Goal: Navigation & Orientation: Find specific page/section

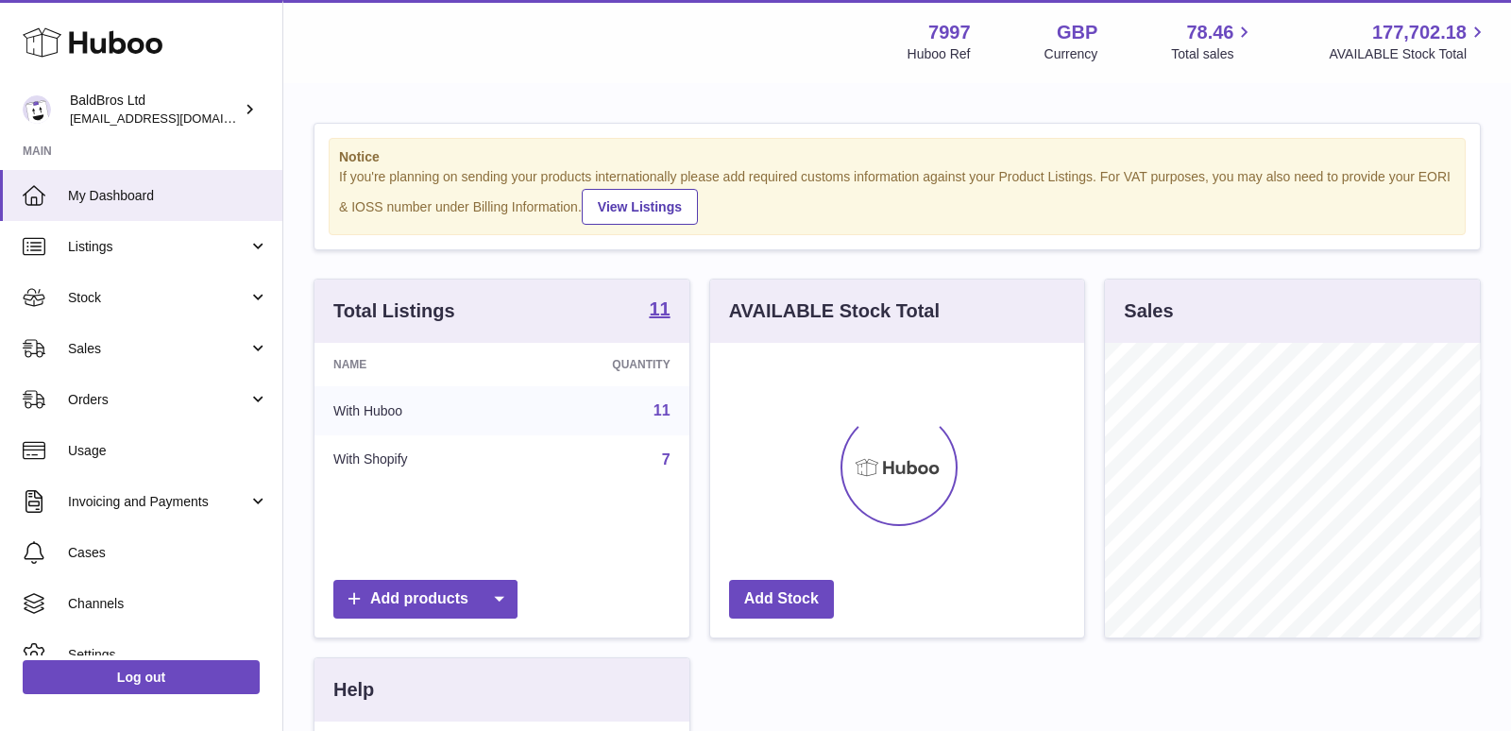
scroll to position [294, 375]
click at [135, 282] on link "Stock" at bounding box center [141, 297] width 282 height 51
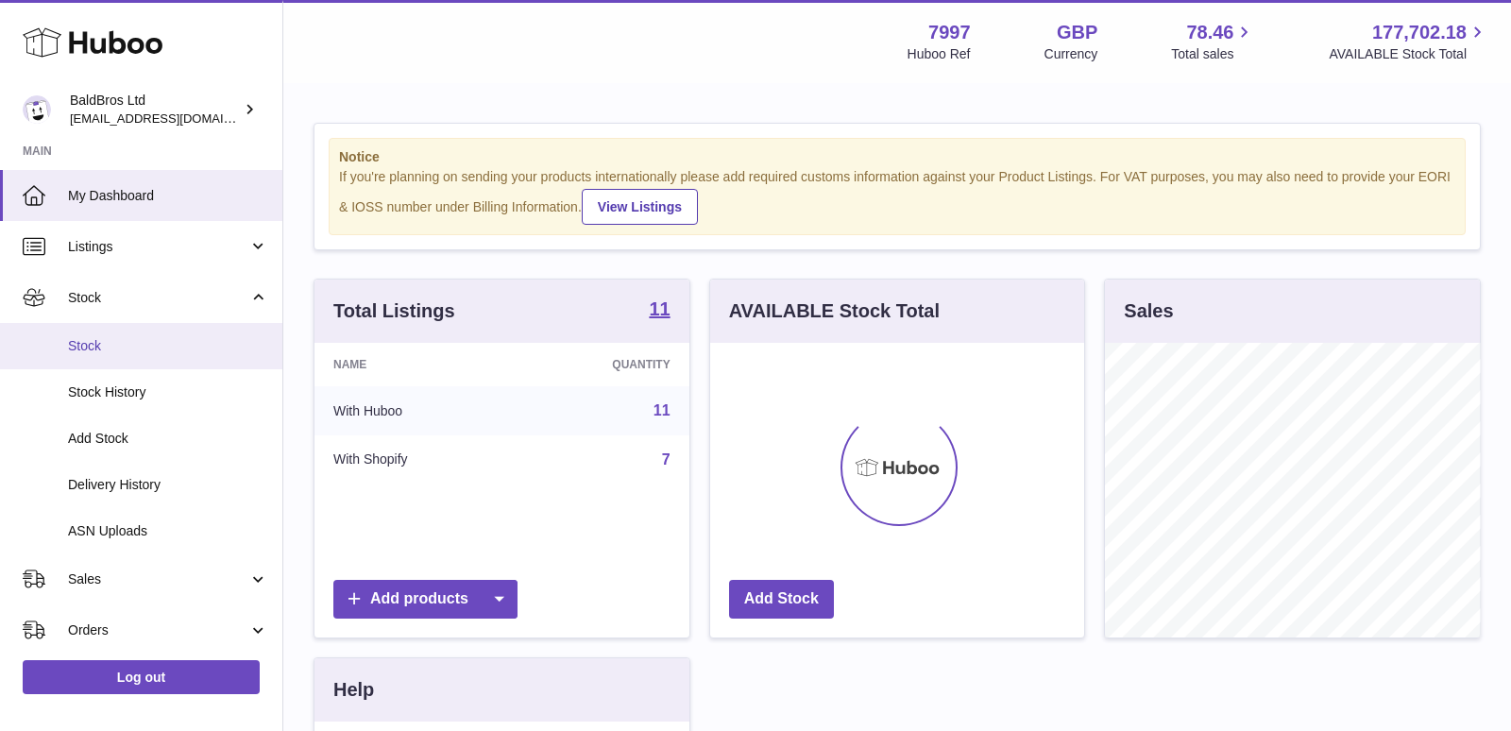
click at [127, 325] on link "Stock" at bounding box center [141, 346] width 282 height 46
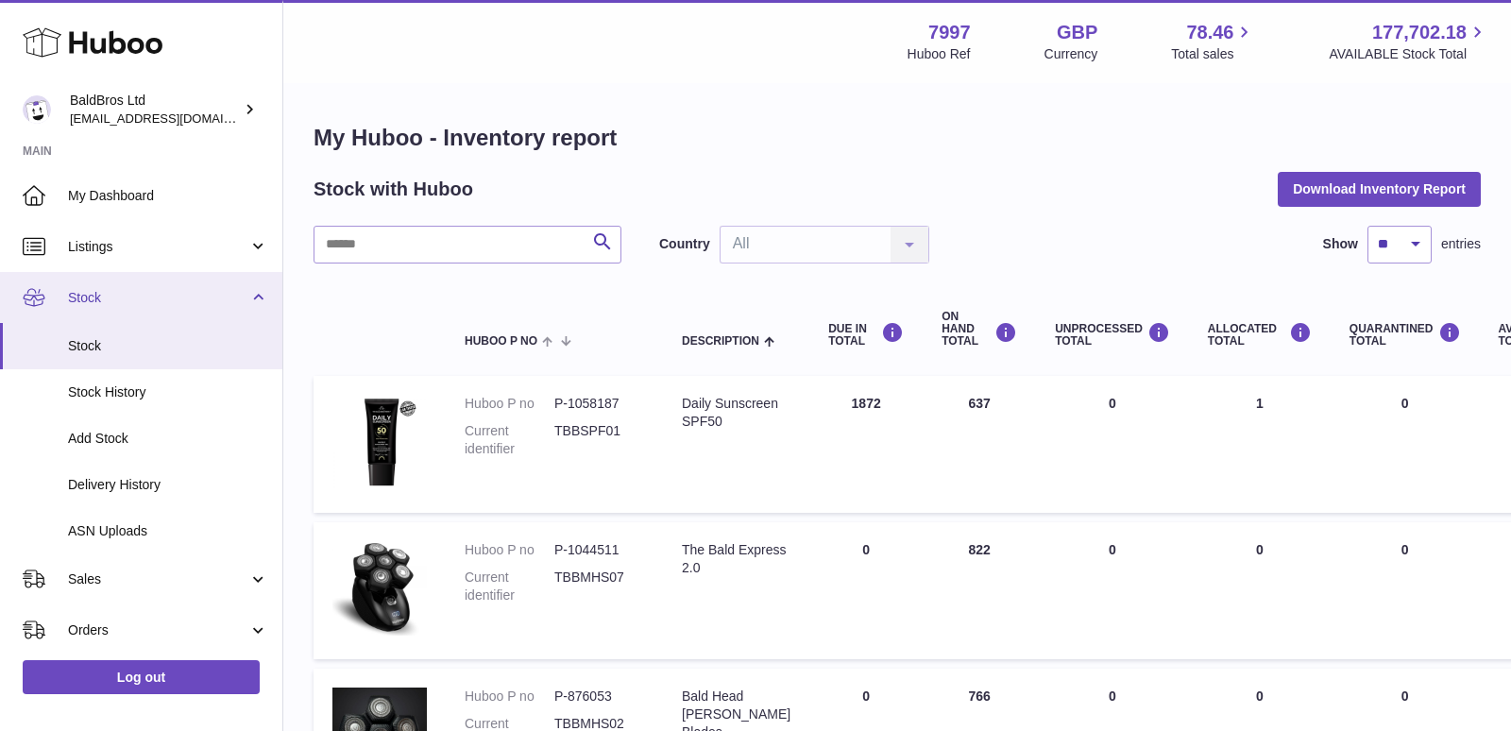
click at [127, 303] on span "Stock" at bounding box center [158, 298] width 180 height 18
